Goal: Transaction & Acquisition: Purchase product/service

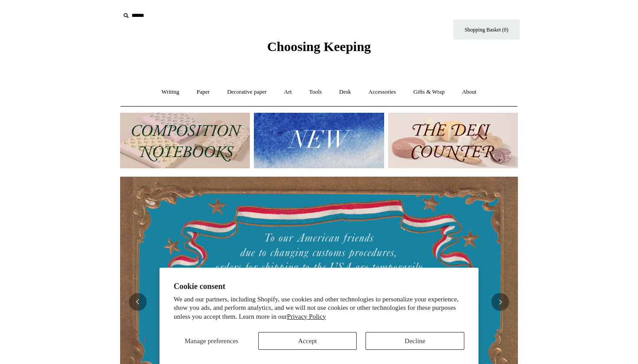
scroll to position [214, 0]
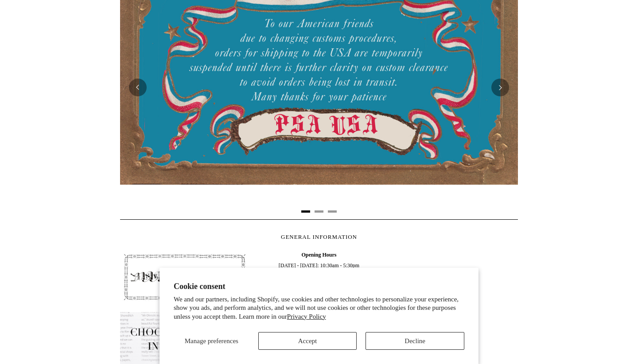
click at [316, 339] on button "Accept" at bounding box center [307, 341] width 99 height 18
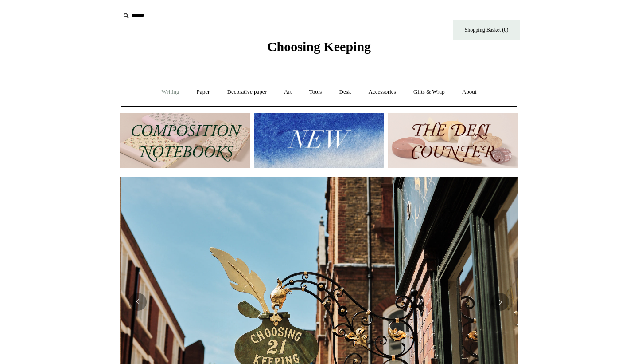
scroll to position [0, 398]
click at [167, 90] on link "Writing +" at bounding box center [171, 91] width 34 height 23
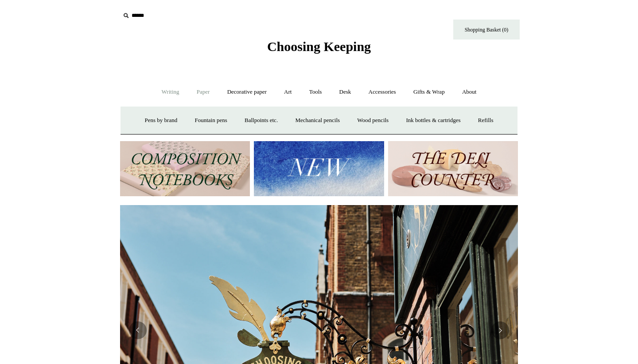
click at [198, 91] on link "Paper +" at bounding box center [203, 91] width 29 height 23
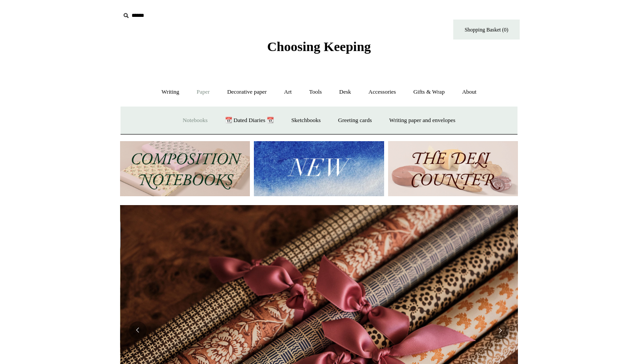
scroll to position [0, 796]
click at [234, 93] on link "Decorative paper +" at bounding box center [246, 91] width 55 height 23
click at [283, 93] on link "Art +" at bounding box center [287, 91] width 23 height 23
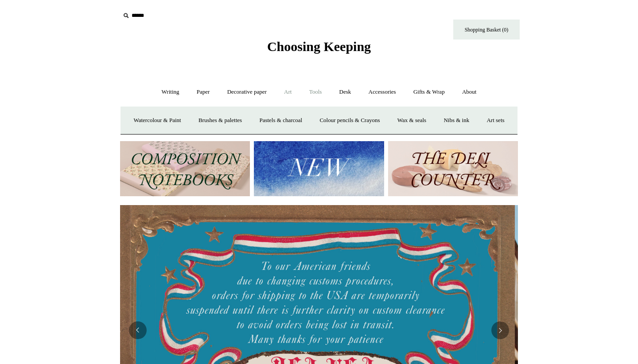
scroll to position [0, 0]
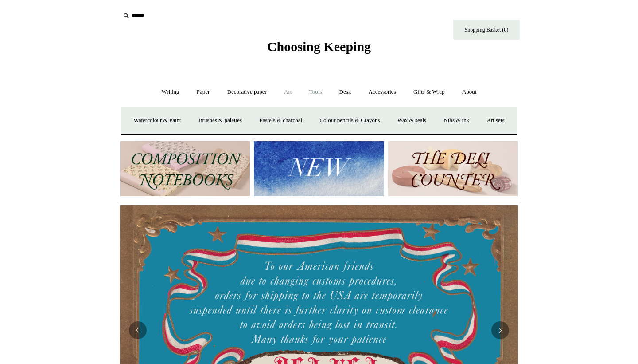
click at [317, 95] on link "Tools +" at bounding box center [315, 91] width 29 height 23
click at [347, 89] on link "Desk +" at bounding box center [346, 91] width 28 height 23
click at [387, 94] on link "Accessories +" at bounding box center [382, 91] width 43 height 23
click at [437, 96] on link "Gifts & Wrap +" at bounding box center [429, 91] width 47 height 23
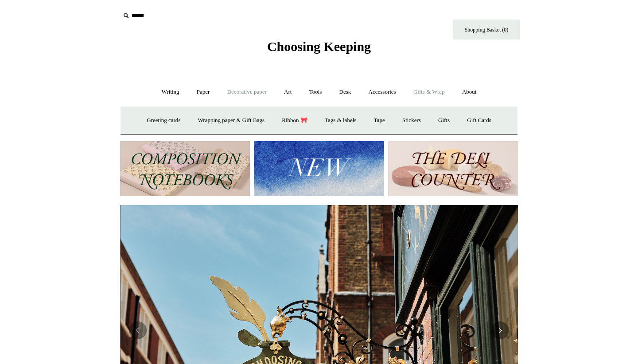
scroll to position [0, 398]
click at [473, 98] on link "About +" at bounding box center [469, 91] width 31 height 23
click at [137, 13] on input "text" at bounding box center [174, 16] width 109 height 16
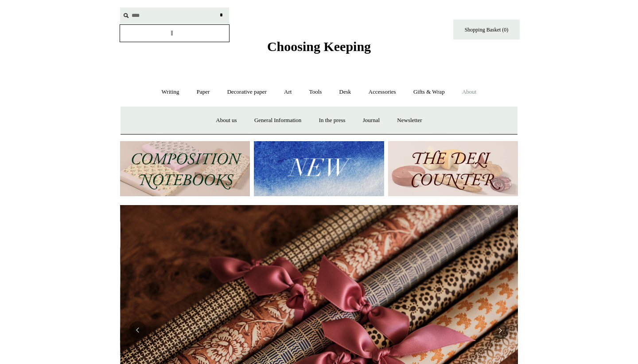
scroll to position [0, 796]
type input "****"
click at [221, 15] on input "*" at bounding box center [221, 16] width 9 height 16
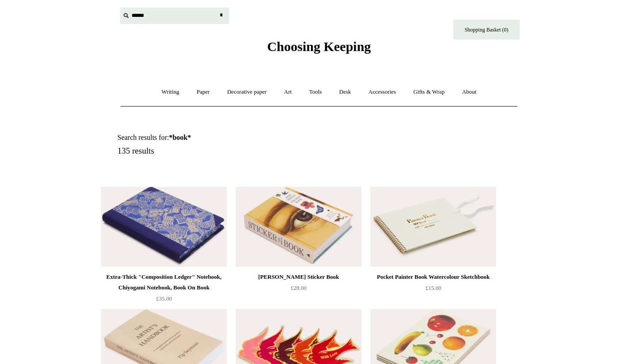
click at [144, 13] on input "text" at bounding box center [174, 16] width 109 height 16
type input "*"
click at [159, 96] on link "Writing +" at bounding box center [171, 91] width 34 height 23
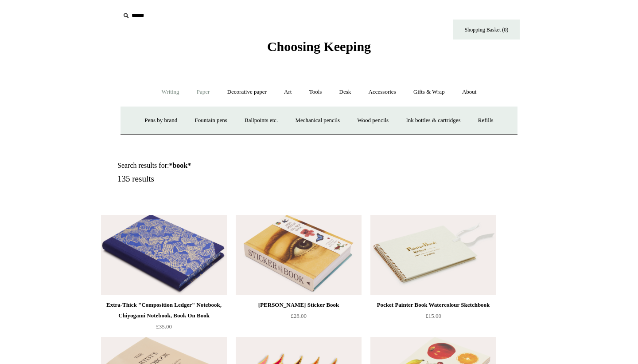
click at [202, 90] on link "Paper +" at bounding box center [203, 91] width 29 height 23
click at [298, 120] on link "Sketchbooks +" at bounding box center [305, 120] width 45 height 23
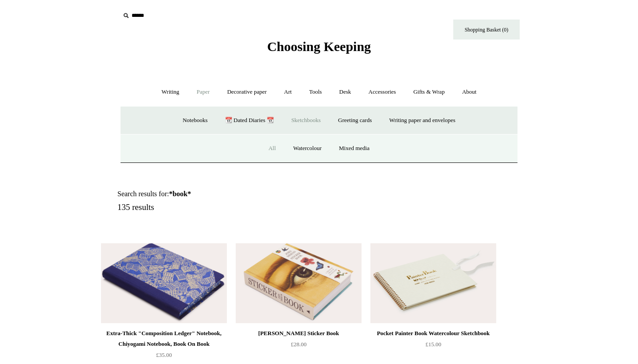
click at [262, 148] on link "All" at bounding box center [272, 148] width 23 height 23
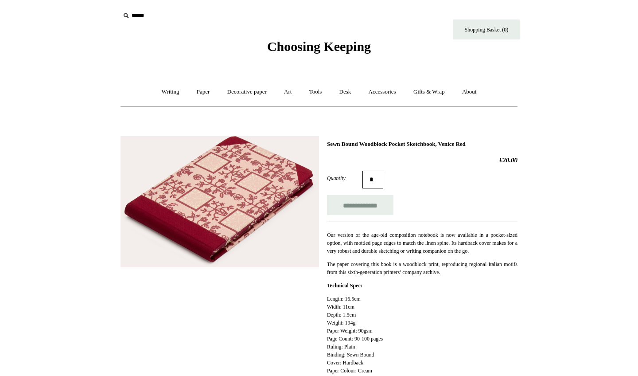
scroll to position [0, 0]
click at [230, 178] on img at bounding box center [220, 202] width 199 height 132
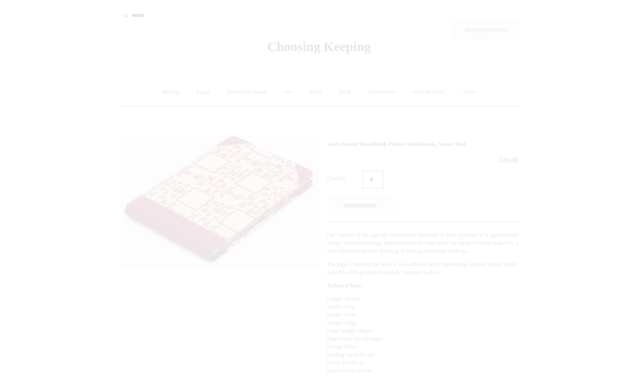
scroll to position [0, 0]
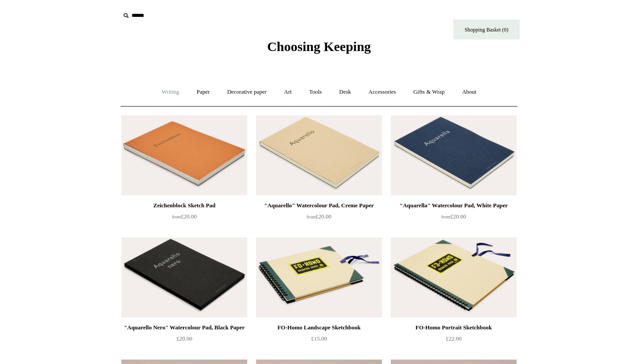
click at [164, 92] on link "Writing +" at bounding box center [171, 91] width 34 height 23
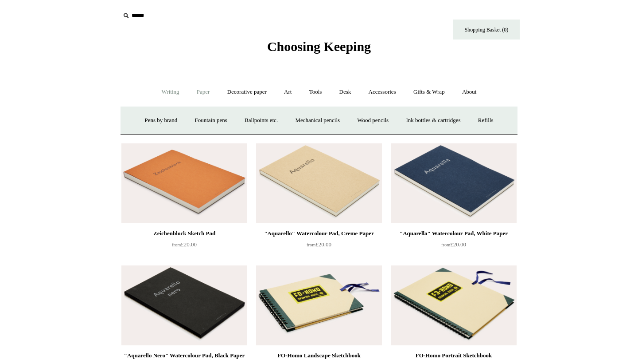
click at [189, 91] on link "Paper +" at bounding box center [203, 91] width 29 height 23
click at [184, 120] on link "Notebooks +" at bounding box center [195, 120] width 41 height 23
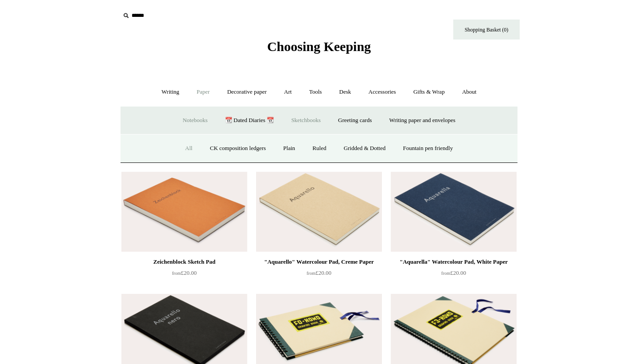
click at [183, 144] on link "All" at bounding box center [188, 148] width 23 height 23
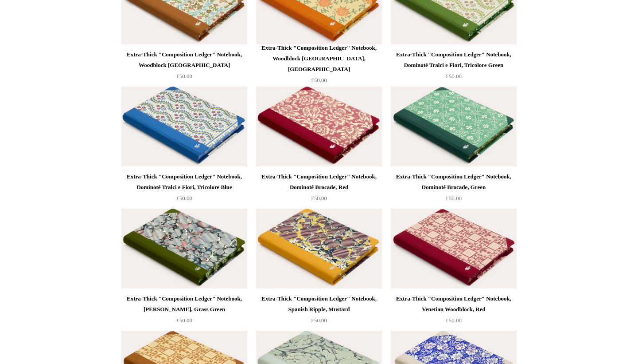
scroll to position [5802, 0]
